Goal: Use online tool/utility: Utilize a website feature to perform a specific function

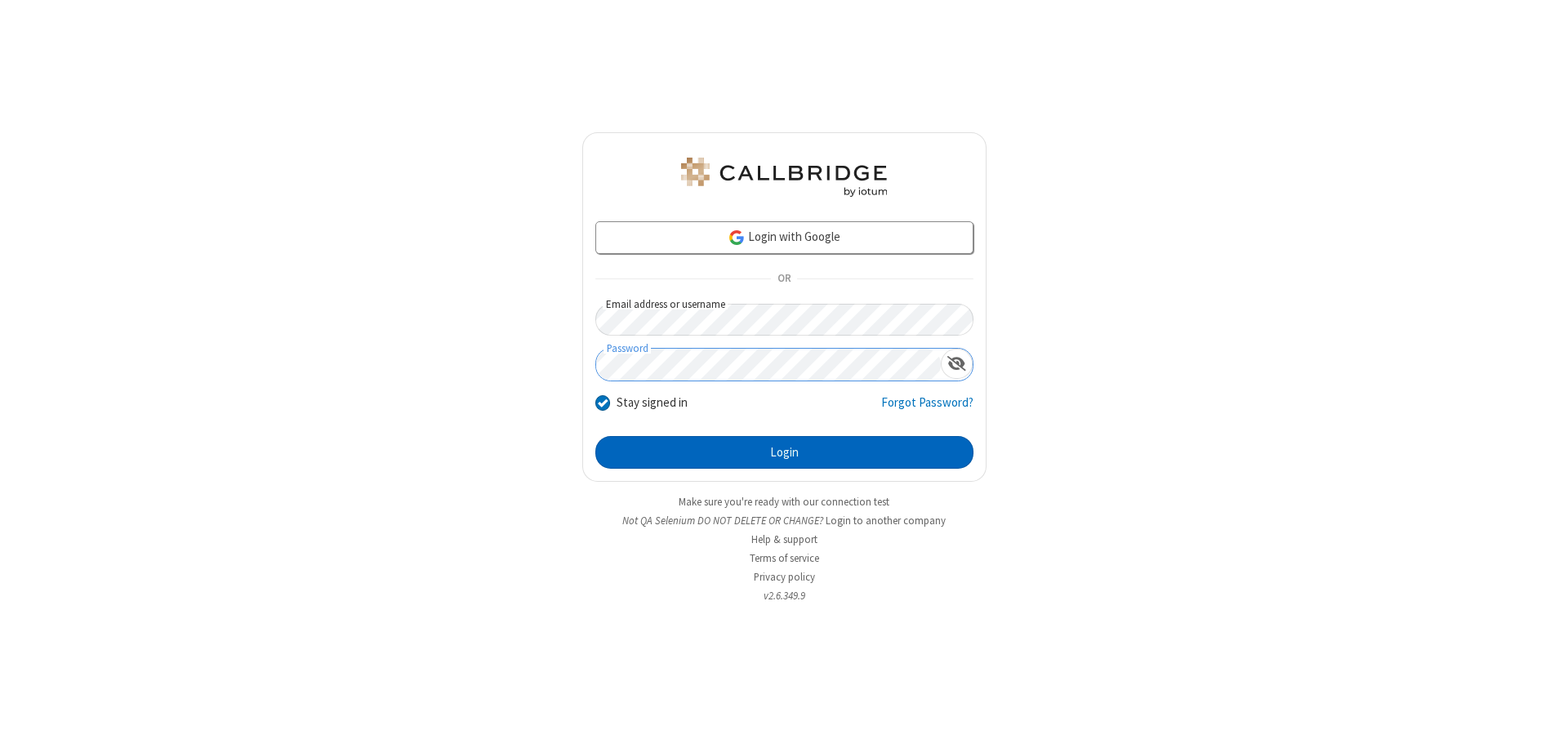
click at [784, 452] on button "Login" at bounding box center [784, 452] width 378 height 32
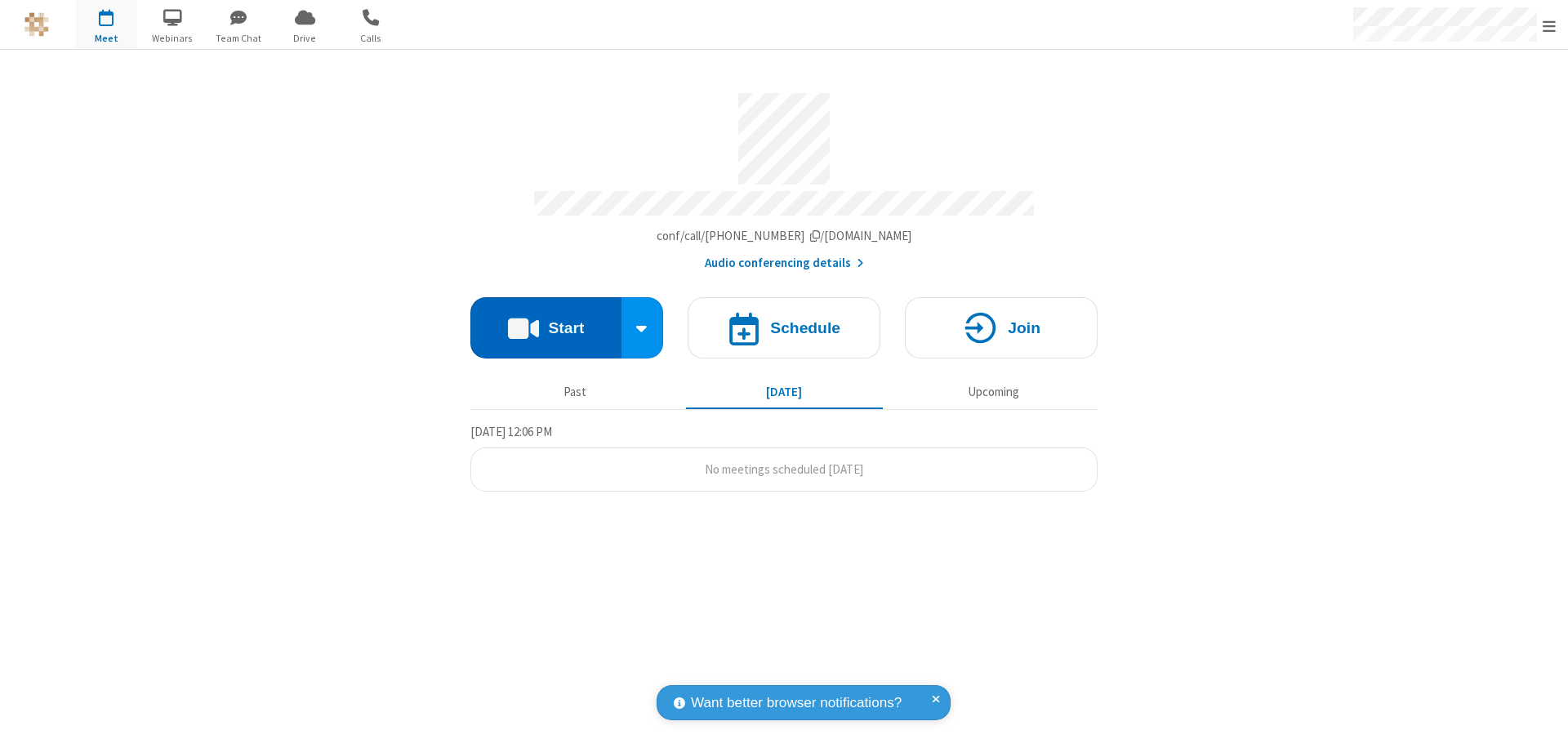
click at [545, 321] on button "Start" at bounding box center [545, 328] width 151 height 62
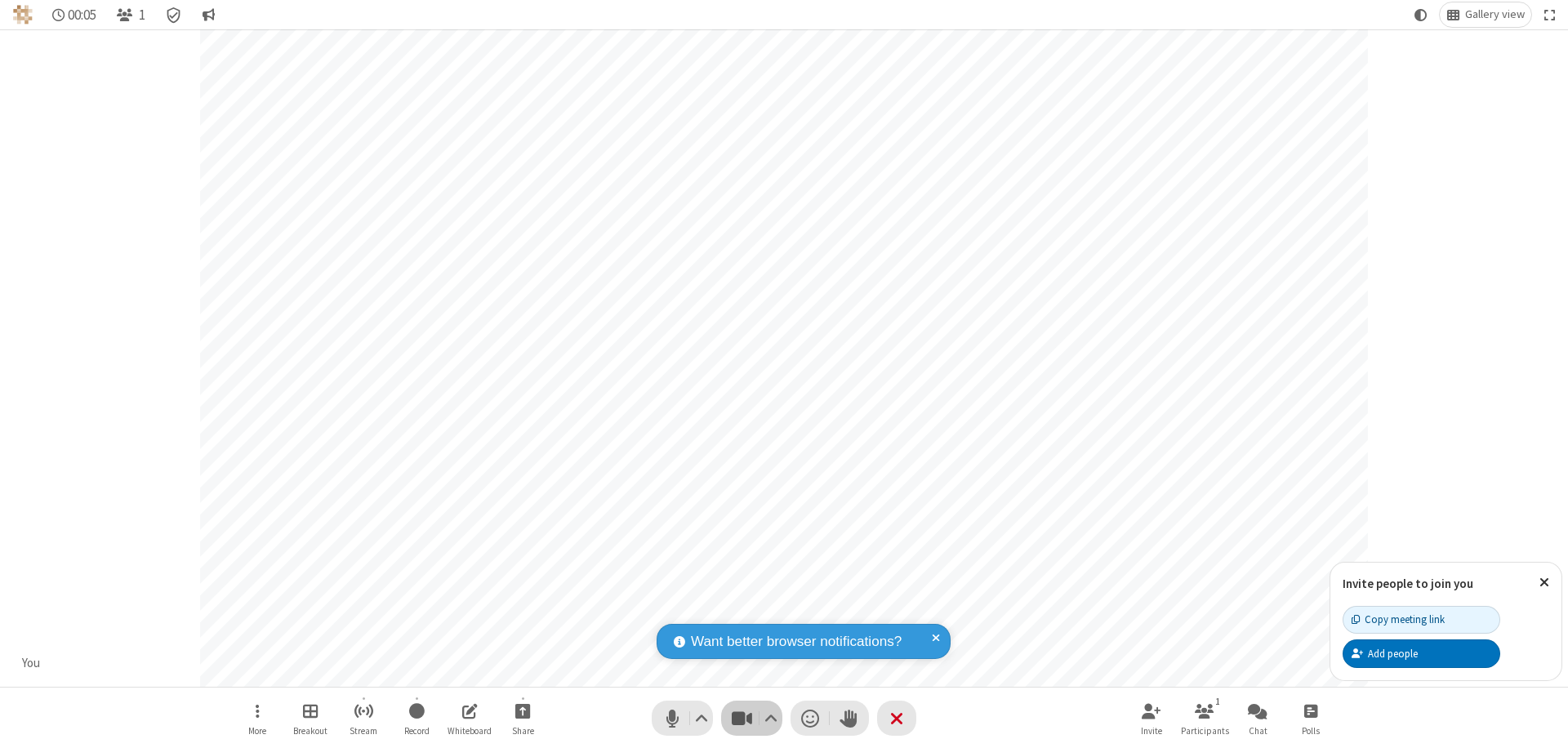
click at [742, 718] on span "Stop video (⌘+Shift+V)" at bounding box center [741, 719] width 25 height 24
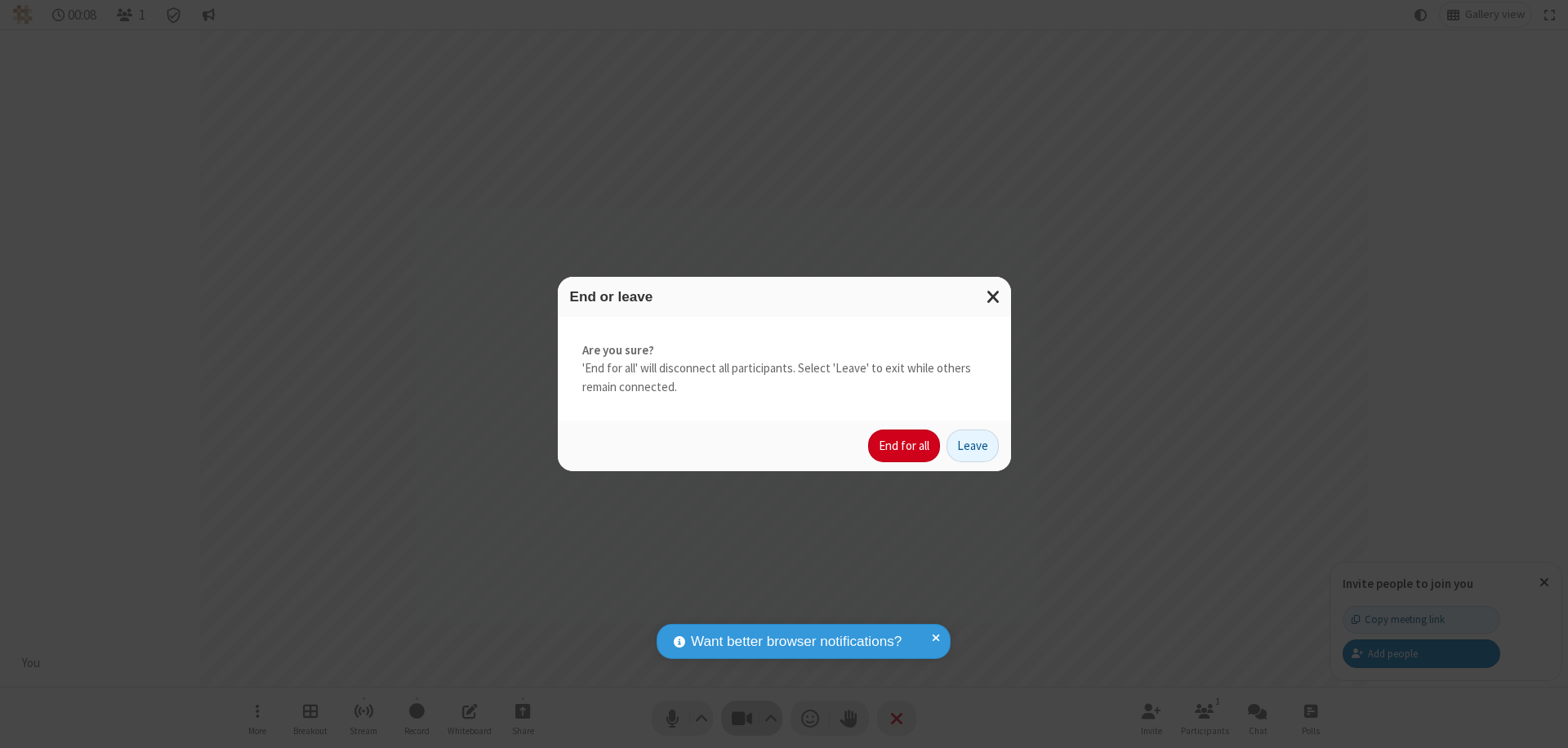
click at [905, 446] on button "End for all" at bounding box center [904, 446] width 72 height 32
